Goal: Check status: Check status

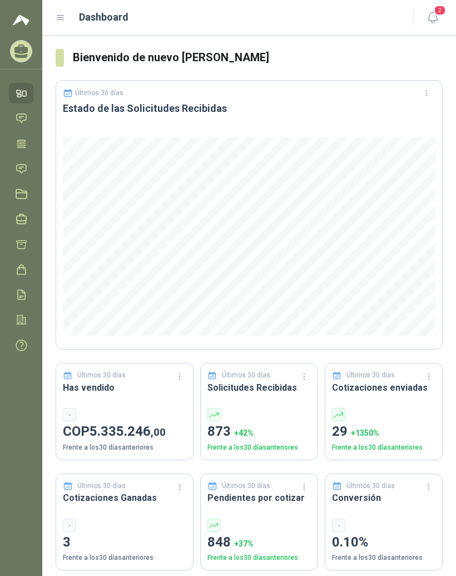
click at [57, 14] on icon at bounding box center [61, 18] width 10 height 10
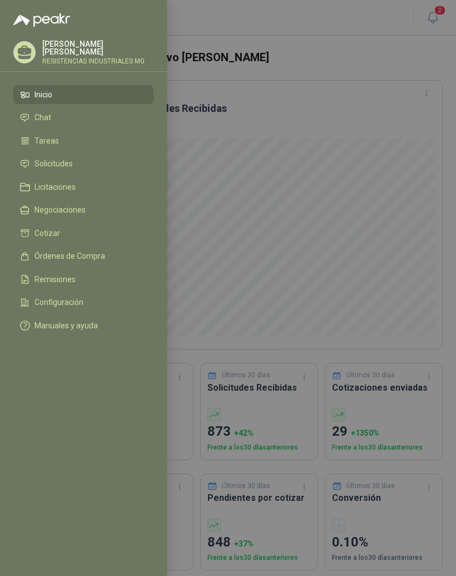
click at [95, 256] on span "Órdenes de Compra" at bounding box center [69, 255] width 71 height 9
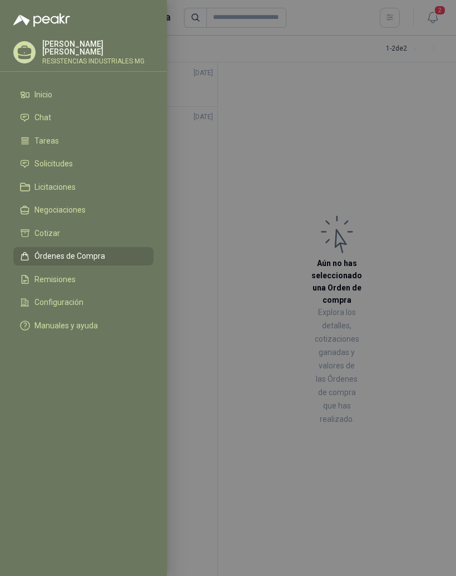
click at [408, 178] on div at bounding box center [228, 288] width 456 height 576
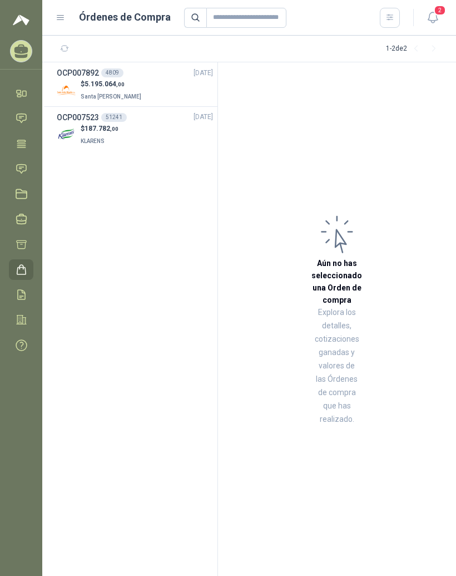
click at [105, 82] on span "5.195.064 ,00" at bounding box center [105, 84] width 40 height 8
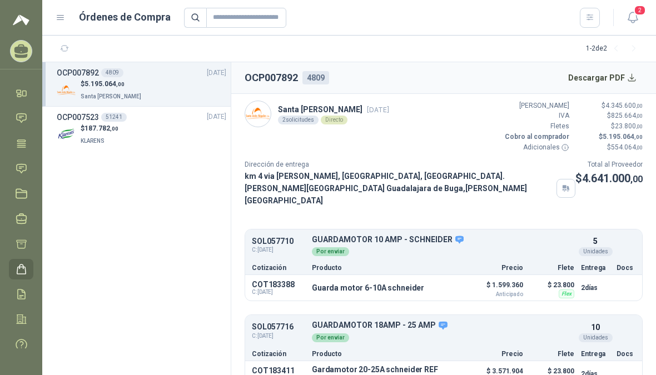
click at [388, 376] on article "Santa [PERSON_NAME] [DATE] 2 solicitudes Directo Valor Bruto $ 4.345.600 ,00 IV…" at bounding box center [443, 235] width 425 height 282
click at [442, 260] on div "Cotización Producto Precio Flete Entrega Docs" at bounding box center [443, 267] width 397 height 14
click at [0, 0] on button "Detalles" at bounding box center [0, 0] width 0 height 0
click at [456, 40] on div "1 - 2 de 2" at bounding box center [614, 49] width 57 height 18
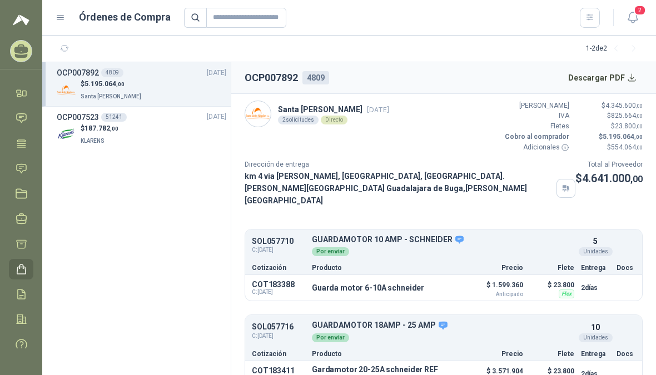
click at [0, 0] on button "Detalles" at bounding box center [0, 0] width 0 height 0
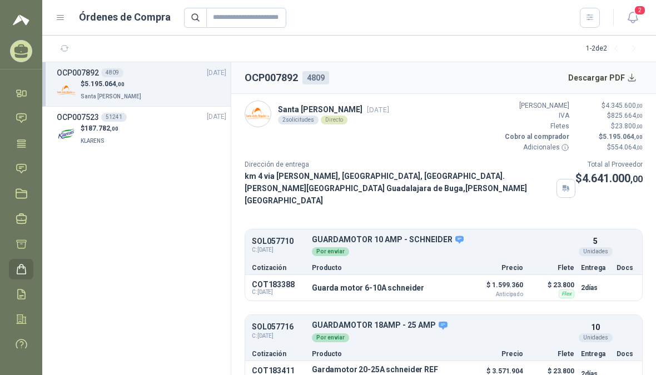
click at [0, 0] on button "Detalles" at bounding box center [0, 0] width 0 height 0
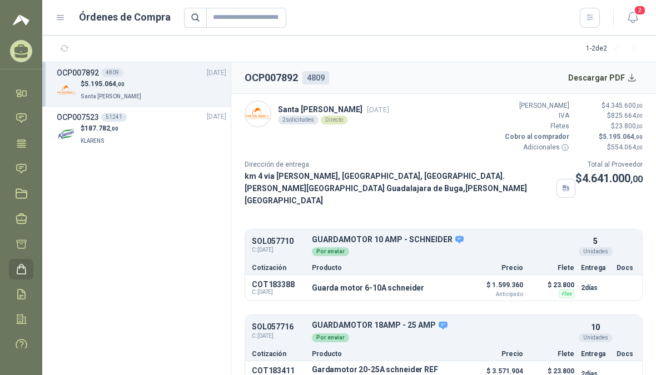
click at [0, 0] on button "Detalles" at bounding box center [0, 0] width 0 height 0
click at [456, 293] on ul "SOL057710 C: [DATE] GUARDAMOTOR 10 AMP - [PERSON_NAME] Detalles Por enviar 5 Un…" at bounding box center [444, 308] width 398 height 159
click at [456, 315] on div "SOL057716 C: [DATE] GUARDAMOTOR 18AMP - 25 AMP Detalles Por enviar 10 Unidades …" at bounding box center [443, 338] width 397 height 46
click at [456, 318] on div "SOL057716 C: [DATE] GUARDAMOTOR 18AMP - 25 AMP Detalles Por enviar 10 Unidades" at bounding box center [443, 332] width 397 height 29
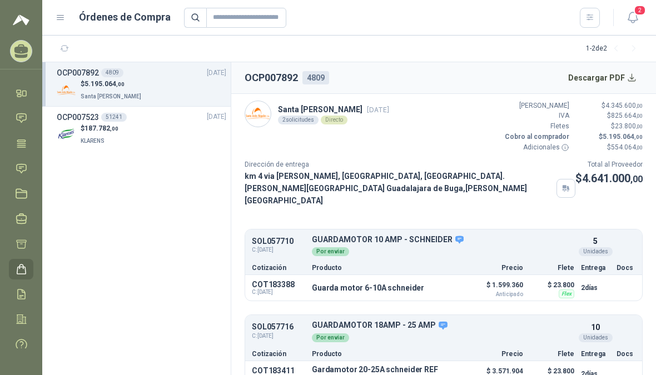
click at [456, 318] on div "SOL057716 C: [DATE] GUARDAMOTOR 18AMP - 25 AMP Detalles Por enviar 10 Unidades" at bounding box center [443, 332] width 397 height 29
click at [456, 315] on div "SOL057716 C: [DATE] GUARDAMOTOR 18AMP - 25 AMP Detalles Por enviar 10 Unidades …" at bounding box center [443, 338] width 397 height 46
click at [0, 0] on button "Detalles" at bounding box center [0, 0] width 0 height 0
click at [456, 260] on div "Cotización Producto Precio Flete Entrega Docs" at bounding box center [443, 267] width 397 height 14
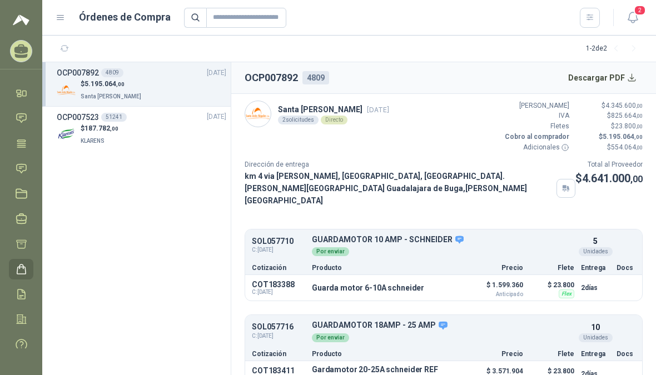
click at [0, 0] on button "Detalles" at bounding box center [0, 0] width 0 height 0
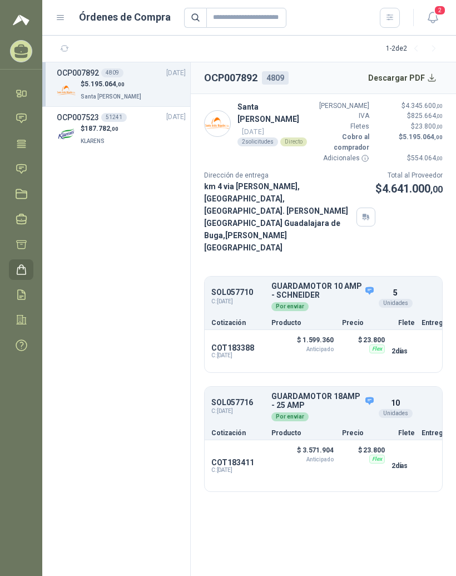
click at [152, 120] on div "OCP007523 51241 [DATE]" at bounding box center [121, 117] width 129 height 12
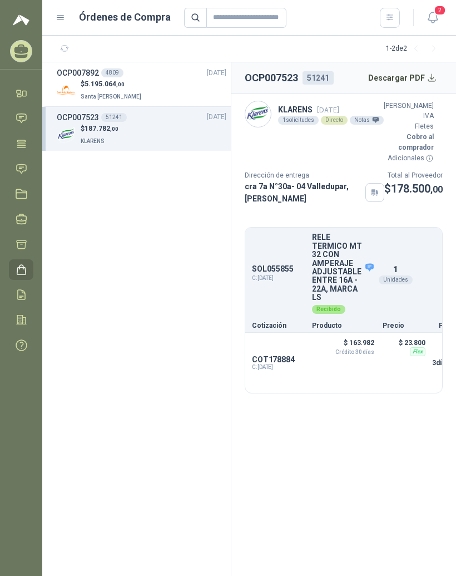
click at [150, 82] on div "$ 5.195.064 ,00 Santa [PERSON_NAME]" at bounding box center [142, 90] width 170 height 23
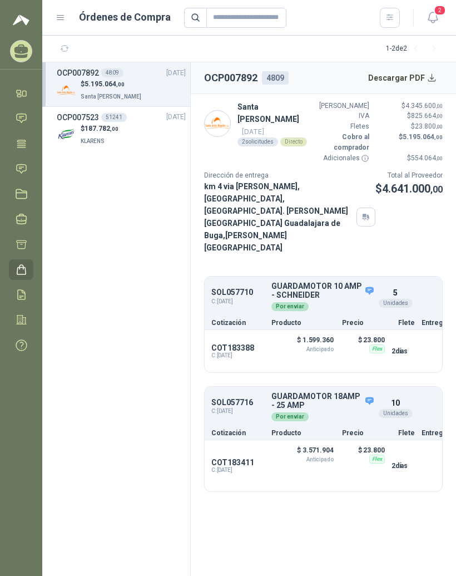
click at [429, 279] on div "SOL057710 C: [DATE] GUARDAMOTOR 10 AMP - [PERSON_NAME] Detalles Por enviar 5 Un…" at bounding box center [324, 297] width 238 height 36
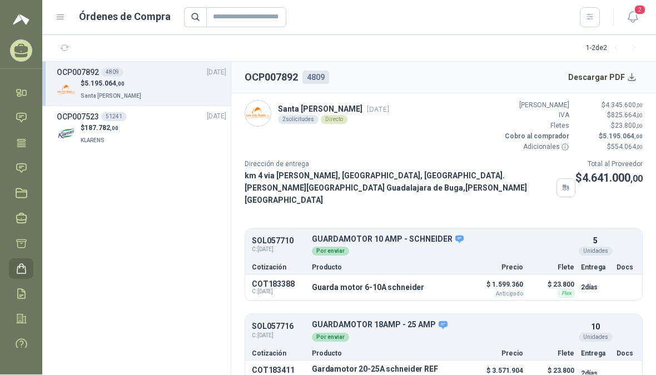
scroll to position [14, 0]
click at [0, 0] on button "Detalles" at bounding box center [0, 0] width 0 height 0
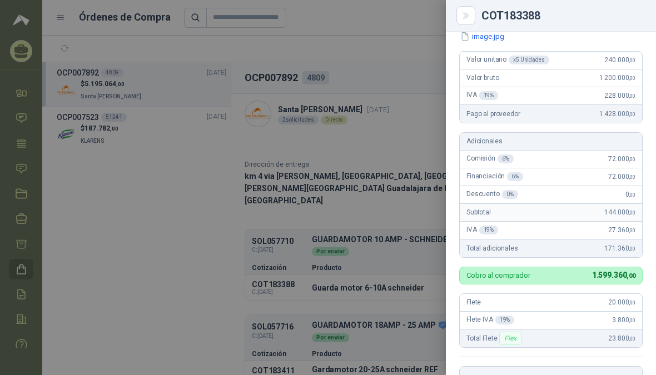
scroll to position [85, 0]
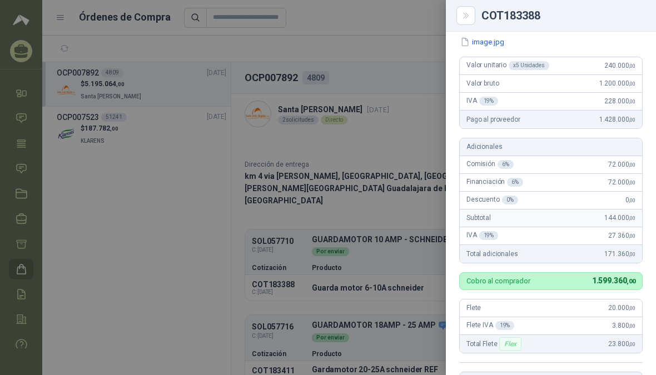
click at [153, 266] on div at bounding box center [328, 187] width 656 height 375
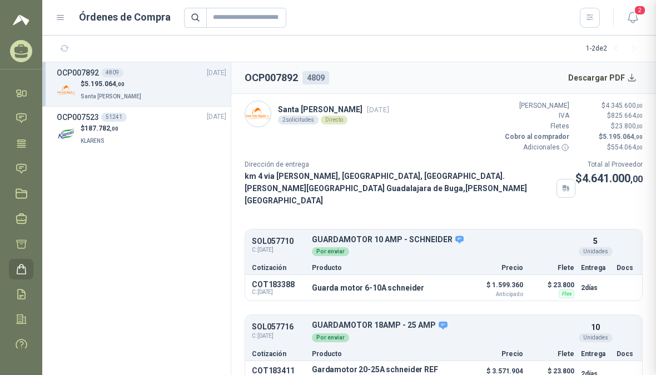
scroll to position [337, 0]
click at [291, 70] on h2 "OCP007892" at bounding box center [271, 78] width 53 height 16
click at [181, 79] on div "$ 5.195.064 ,00 Santa [PERSON_NAME]" at bounding box center [142, 90] width 170 height 23
